Goal: Navigation & Orientation: Understand site structure

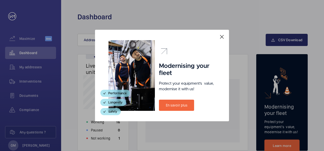
click at [221, 33] on div "Modernising your fleet Protect your equipment's  value, modernise it with us! E…" at bounding box center [162, 76] width 134 height 92
click at [222, 36] on mat-icon at bounding box center [222, 37] width 6 height 6
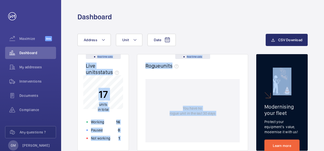
drag, startPoint x: 324, startPoint y: 43, endPoint x: 324, endPoint y: 59, distance: 15.5
click at [324, 59] on html "Your request has been sent. We will contact you soon. Maximize Beta Dashboard M…" at bounding box center [162, 75] width 324 height 151
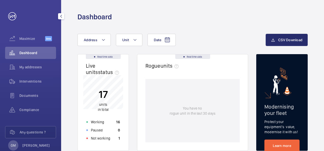
drag, startPoint x: 61, startPoint y: 96, endPoint x: 60, endPoint y: 142, distance: 45.9
click at [60, 142] on mat-sidenav-content "Maximize Beta Dashboard My addresses Interventions Documents Compliance Any que…" at bounding box center [162, 75] width 324 height 151
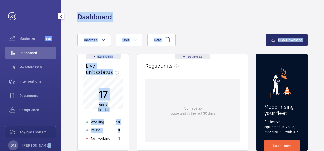
scroll to position [3, 0]
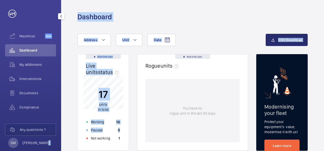
drag, startPoint x: 60, startPoint y: 142, endPoint x: 60, endPoint y: 146, distance: 4.1
click at [60, 146] on mat-sidenav-content "Maximize Beta Dashboard My addresses Interventions Documents Compliance Any que…" at bounding box center [162, 75] width 324 height 151
drag, startPoint x: 60, startPoint y: 146, endPoint x: 68, endPoint y: 75, distance: 71.3
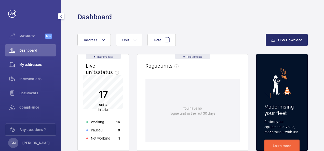
click at [28, 67] on span "My addresses" at bounding box center [37, 64] width 37 height 5
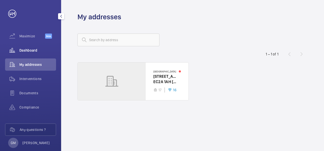
click at [11, 48] on wm-front-icon-button at bounding box center [12, 50] width 14 height 12
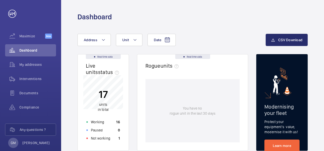
click at [101, 90] on p "17" at bounding box center [103, 94] width 11 height 13
click at [28, 111] on div "Compliance" at bounding box center [30, 107] width 51 height 12
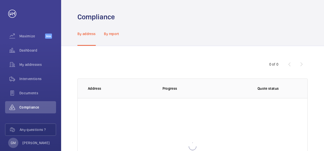
click at [108, 34] on p "By report" at bounding box center [111, 33] width 15 height 5
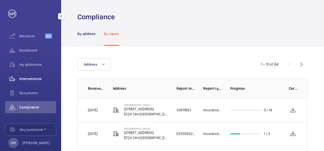
click at [26, 81] on span "Interventions" at bounding box center [37, 78] width 37 height 5
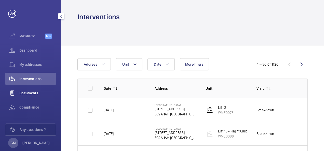
click at [14, 92] on wm-front-icon-button at bounding box center [12, 93] width 14 height 12
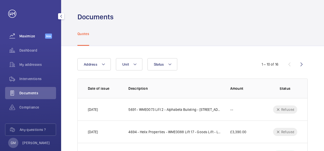
click at [23, 36] on span "Maximize" at bounding box center [32, 36] width 26 height 5
